Goal: Information Seeking & Learning: Learn about a topic

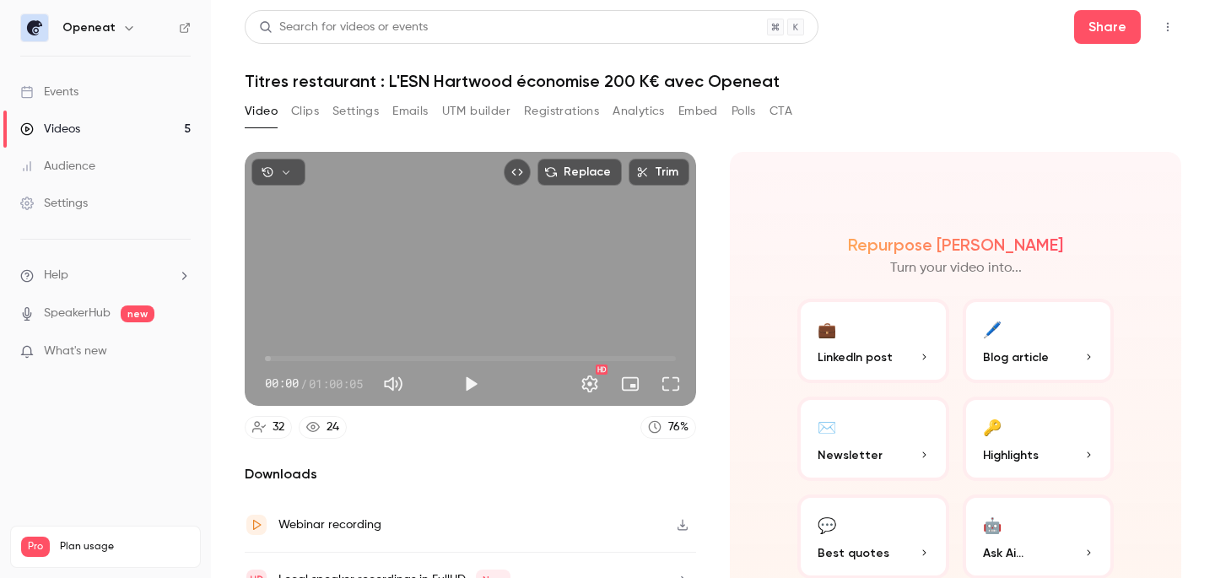
click at [122, 357] on p "What's new" at bounding box center [91, 351] width 143 height 18
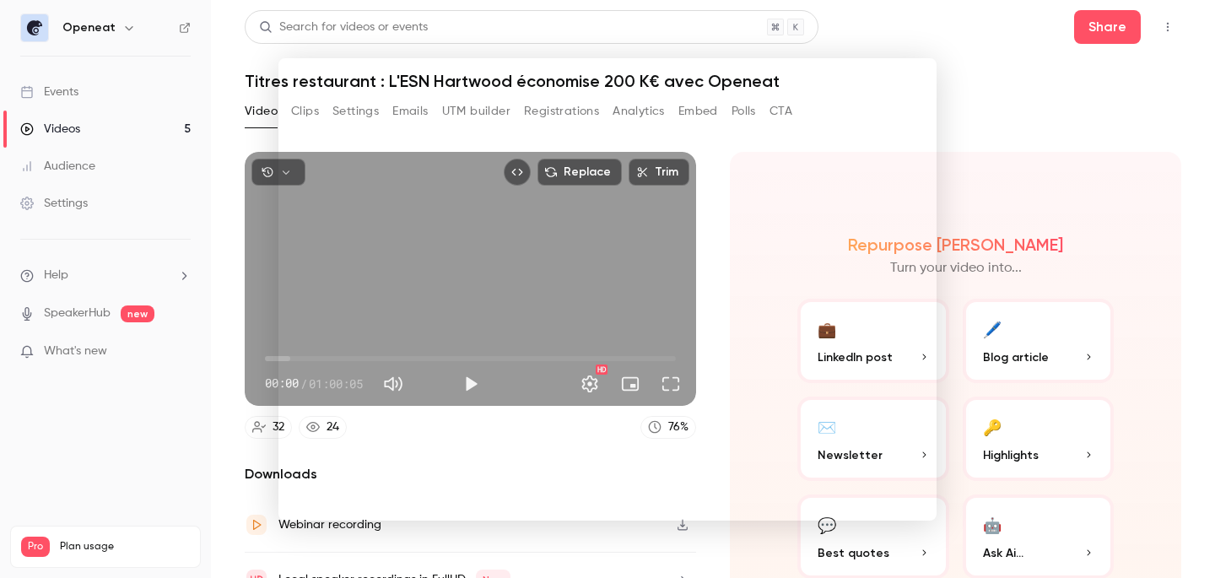
click at [70, 380] on div at bounding box center [607, 289] width 1215 height 578
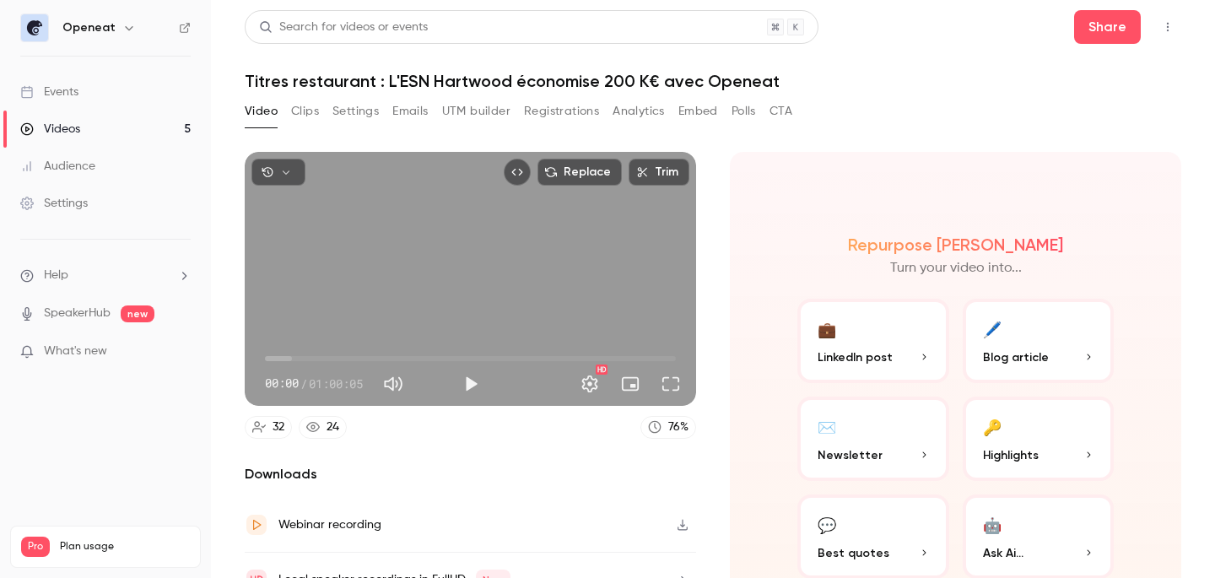
click at [79, 126] on div "Videos" at bounding box center [50, 129] width 60 height 17
